Goal: Information Seeking & Learning: Learn about a topic

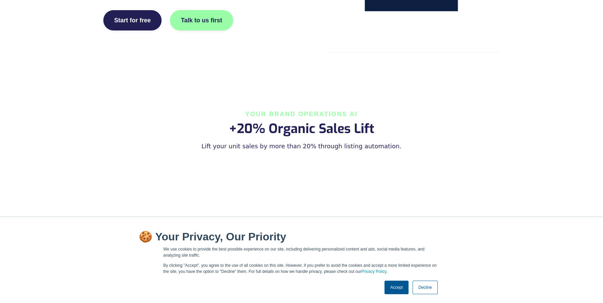
scroll to position [440, 0]
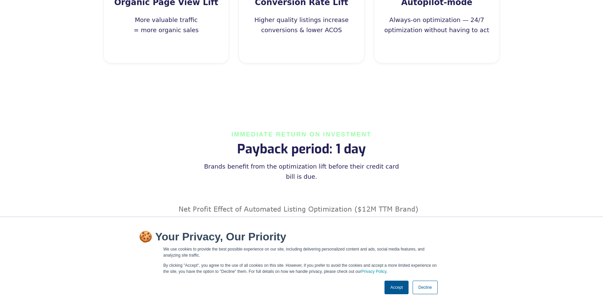
click at [390, 280] on div "Accept Decline" at bounding box center [411, 288] width 57 height 18
click at [378, 265] on p "By clicking "Accept", you agree to the use of all cookies on this site. However…" at bounding box center [301, 269] width 277 height 12
click at [389, 287] on link "Accept" at bounding box center [397, 288] width 24 height 14
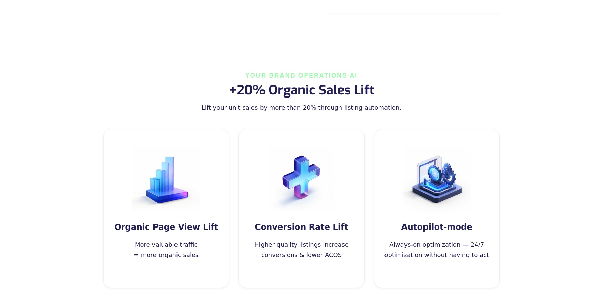
scroll to position [0, 0]
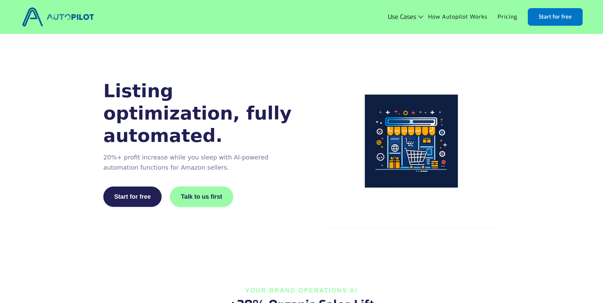
click at [61, 21] on img at bounding box center [58, 16] width 76 height 23
click at [457, 15] on link "How Autopilot Works" at bounding box center [458, 17] width 70 height 13
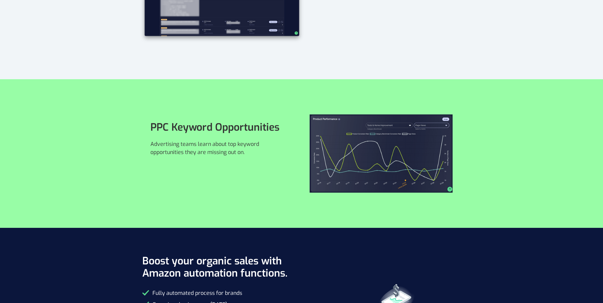
scroll to position [1596, 0]
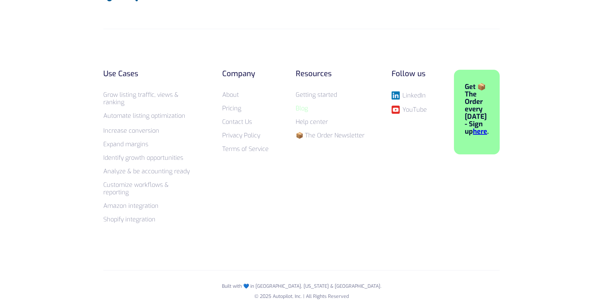
click at [303, 108] on link "Blog" at bounding box center [302, 108] width 12 height 8
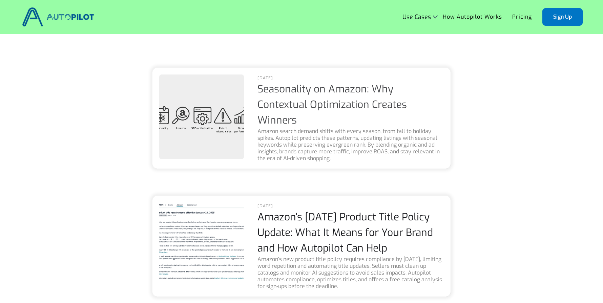
click at [302, 101] on link "Seasonality on Amazon: Why Contextual Optimization Creates Winners" at bounding box center [333, 104] width 150 height 45
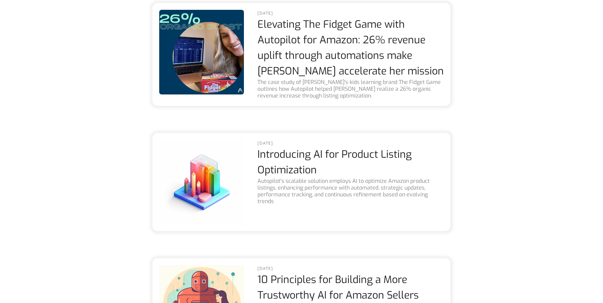
scroll to position [1148, 0]
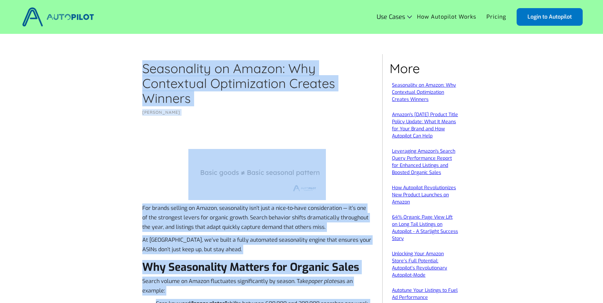
drag, startPoint x: 170, startPoint y: 176, endPoint x: 142, endPoint y: 58, distance: 120.9
copy div "Seasonality on Amazon: Why Contextual Optimization Creates Winners Christian Um…"
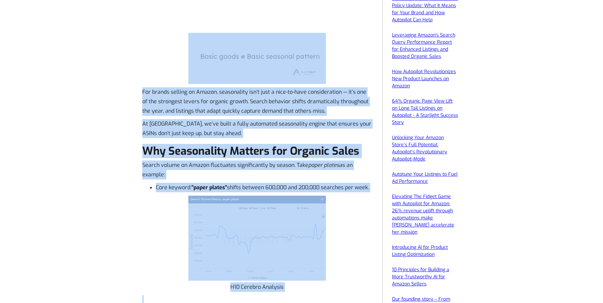
scroll to position [80, 0]
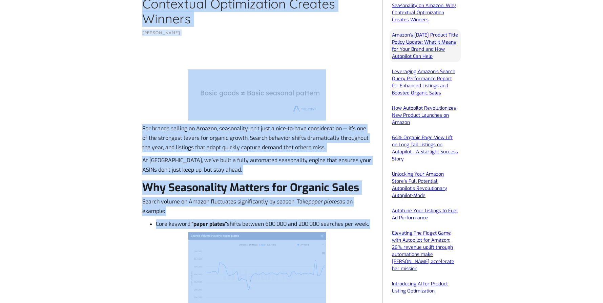
click at [398, 45] on link "Amazon's [DATE] Product Title Policy Update: What It Means for Your Brand and H…" at bounding box center [425, 46] width 66 height 28
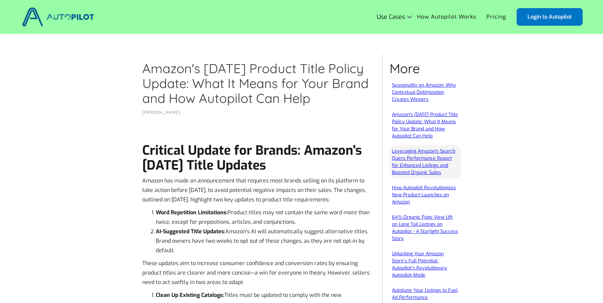
click at [405, 161] on link "Leveraging Amazon's Search Query Performance Report for Enhanced Listings and B…" at bounding box center [423, 162] width 63 height 28
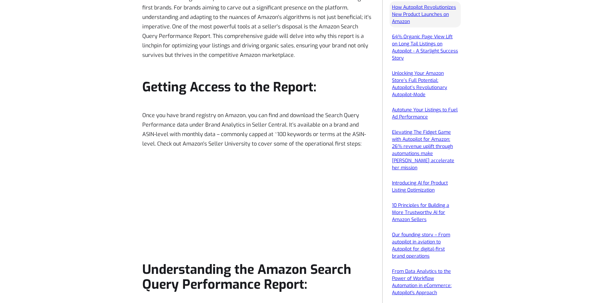
scroll to position [279, 0]
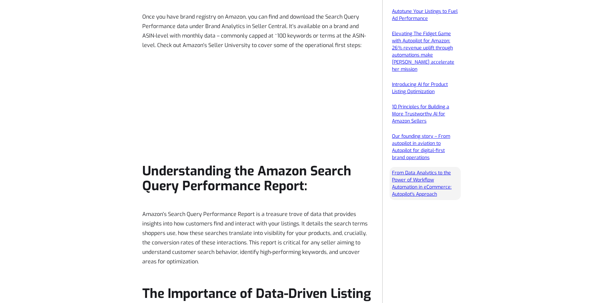
click at [412, 170] on link "From Data Analytics to the Power of Workflow Automation in eCommerce: Autopilot…" at bounding box center [422, 184] width 60 height 28
